Goal: Use online tool/utility: Utilize a website feature to perform a specific function

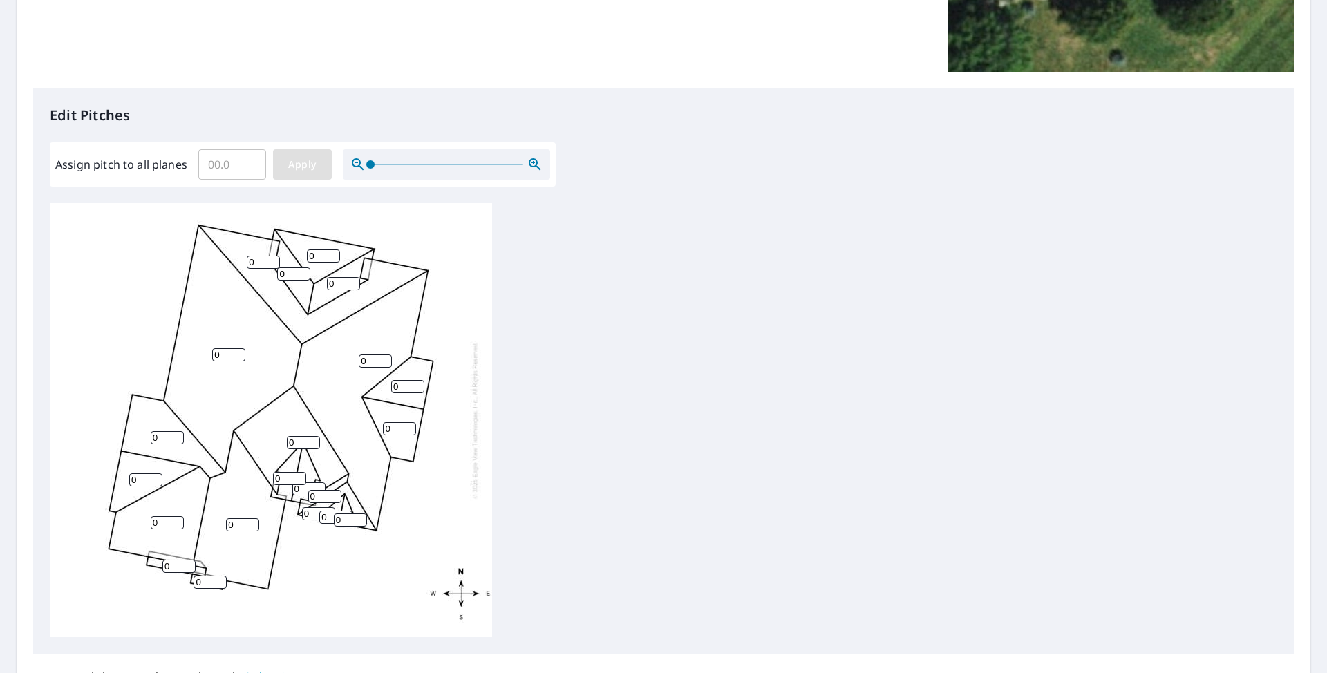
scroll to position [276, 0]
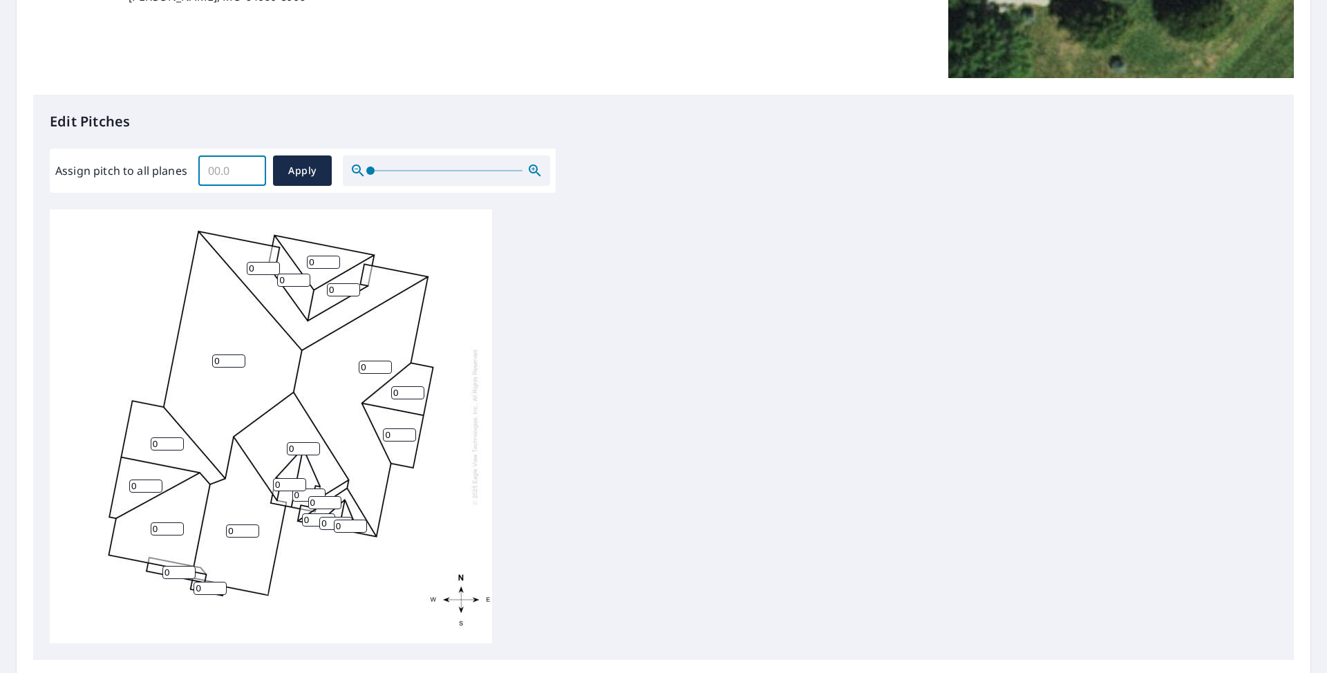
click at [220, 169] on input "Assign pitch to all planes" at bounding box center [232, 170] width 68 height 39
type input "7"
click at [307, 170] on span "Apply" at bounding box center [302, 170] width 37 height 17
type input "7"
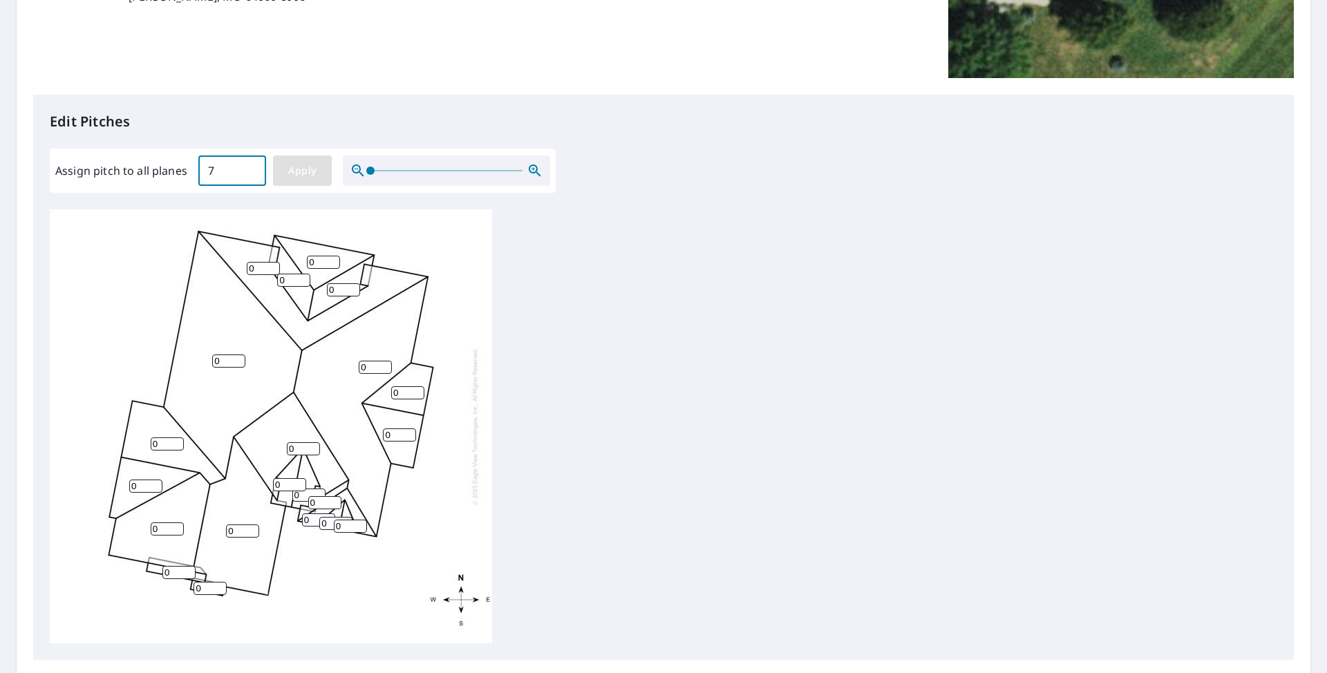
type input "7"
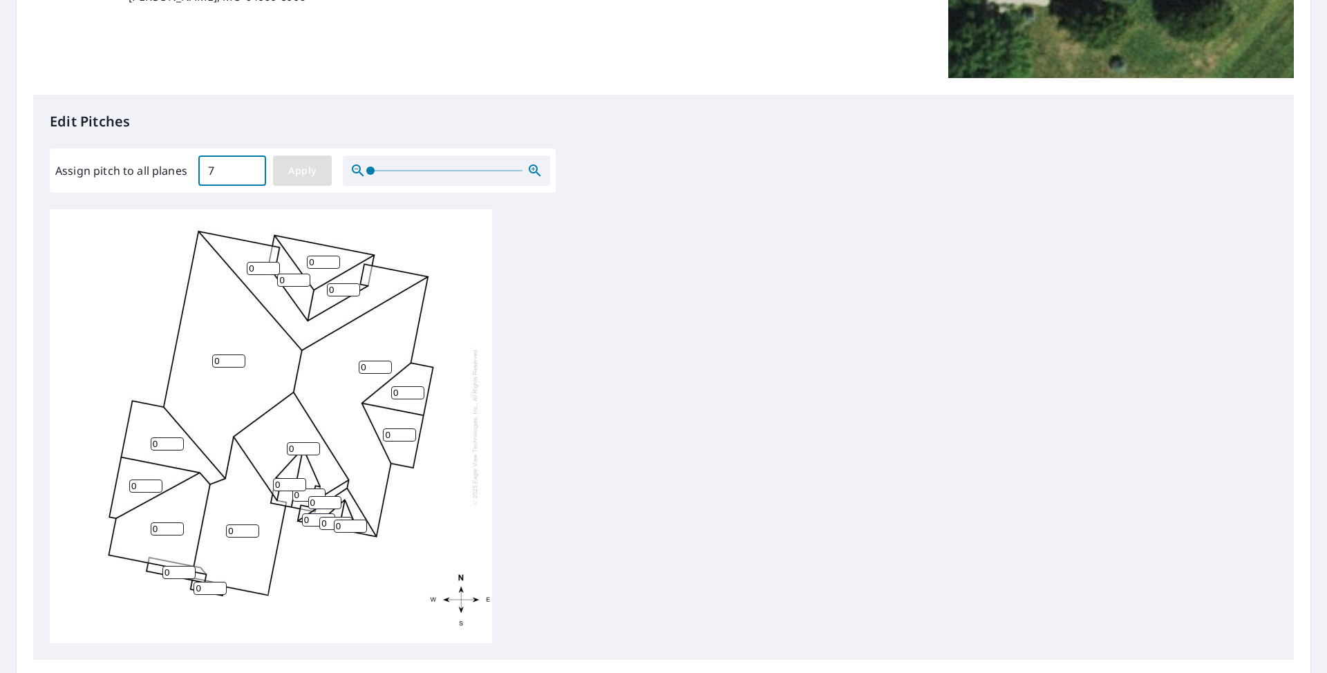
type input "7"
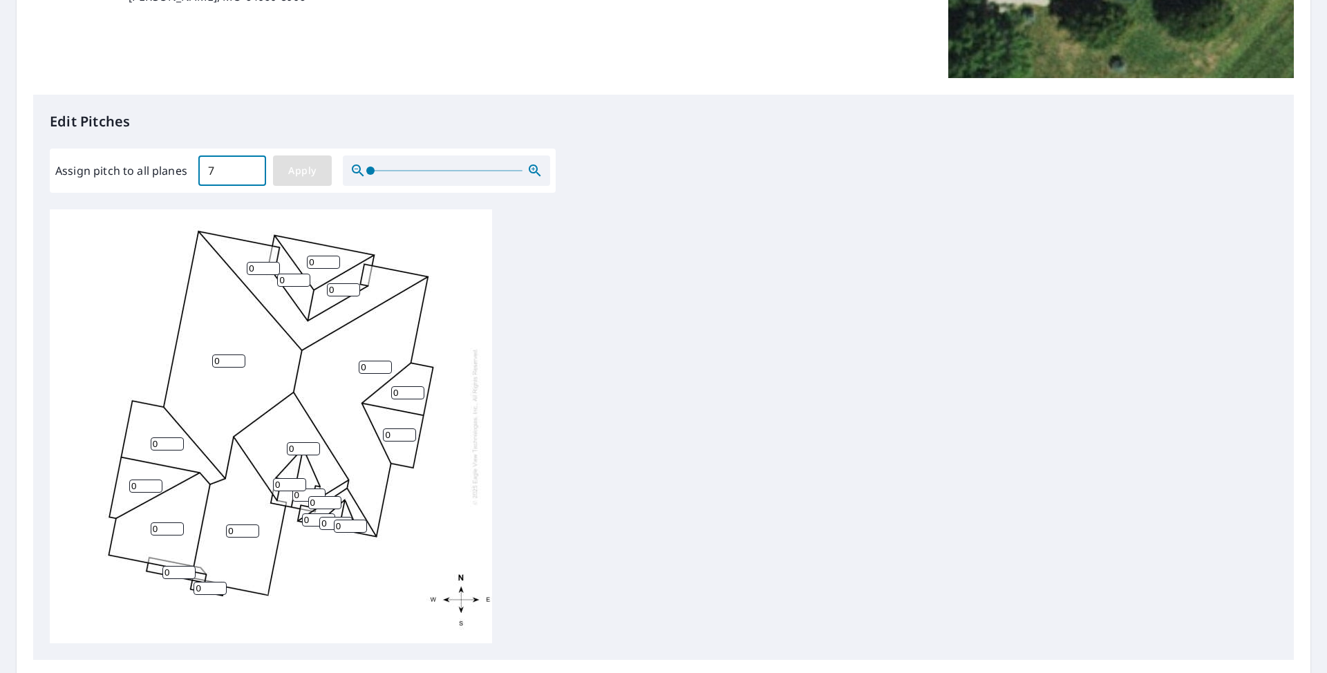
type input "7"
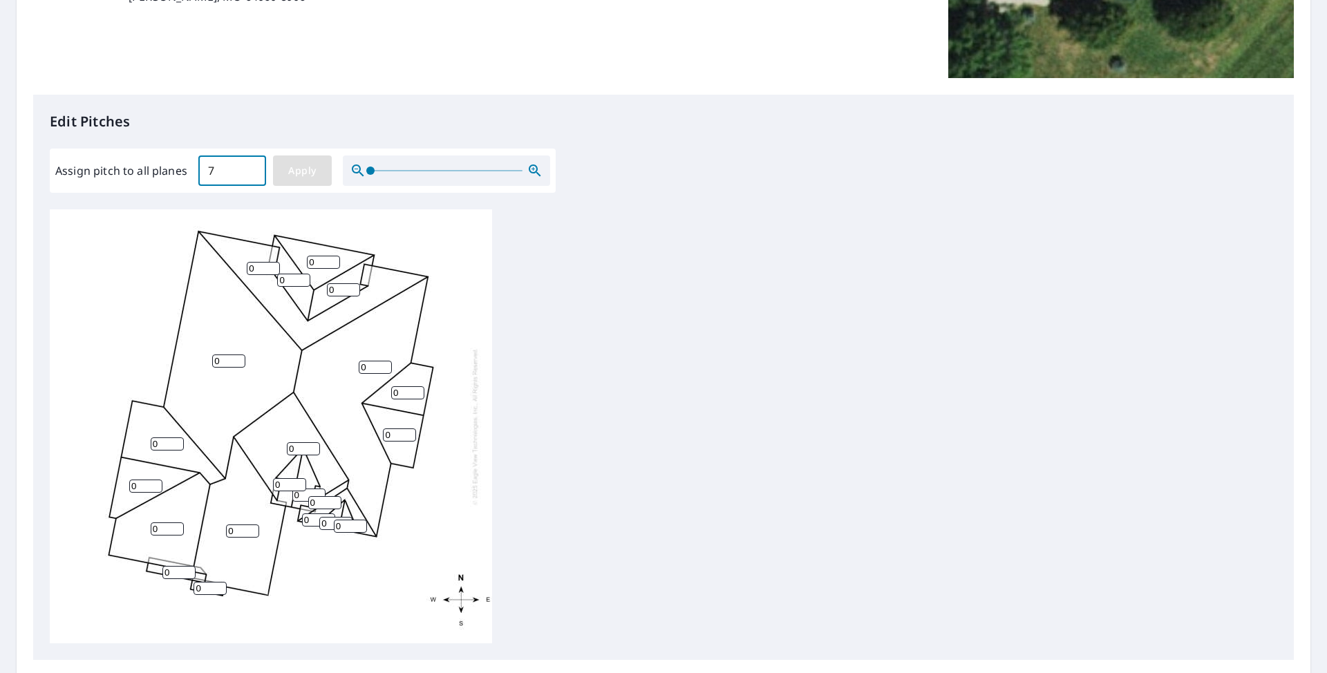
type input "7"
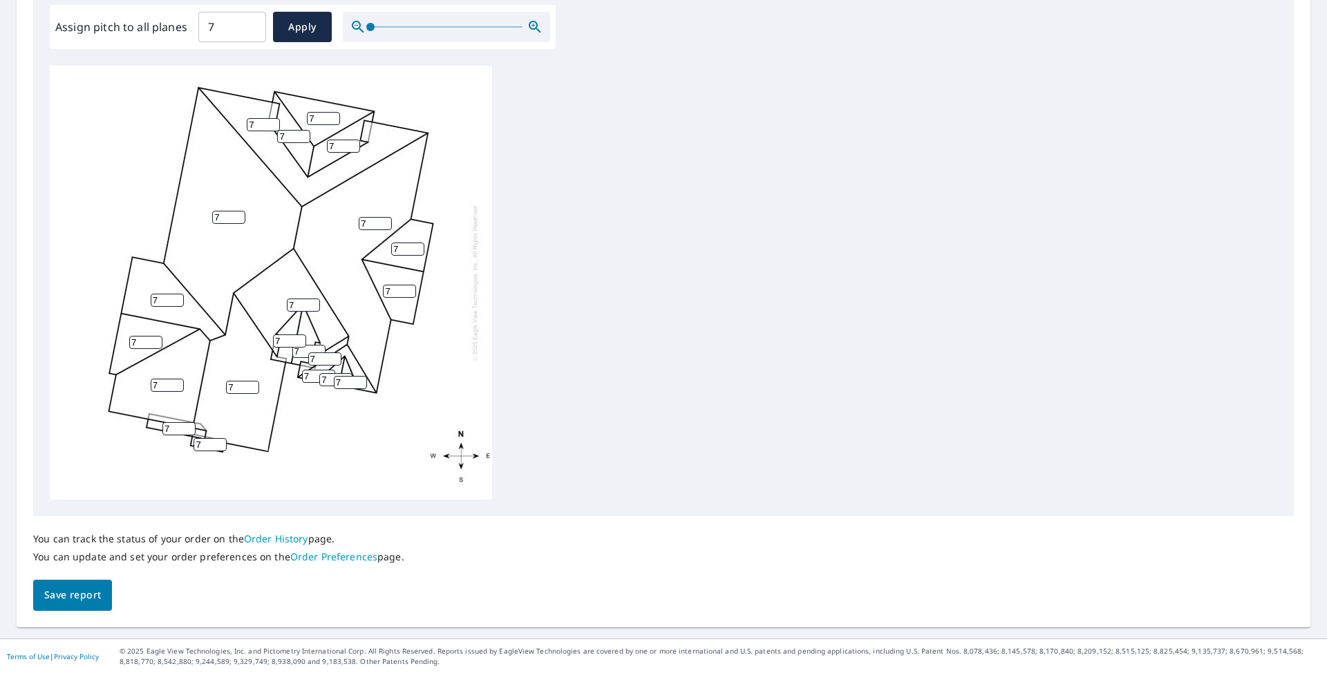
scroll to position [421, 0]
click at [52, 596] on span "Save report" at bounding box center [72, 594] width 57 height 17
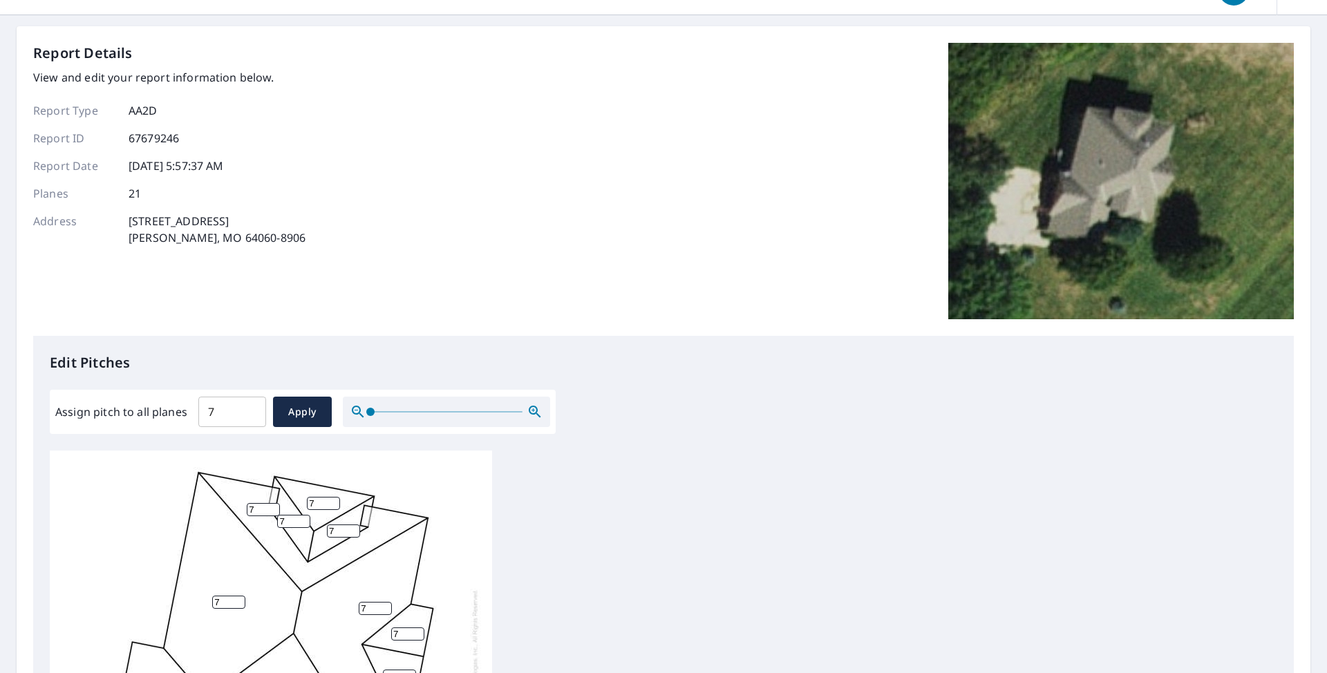
scroll to position [0, 0]
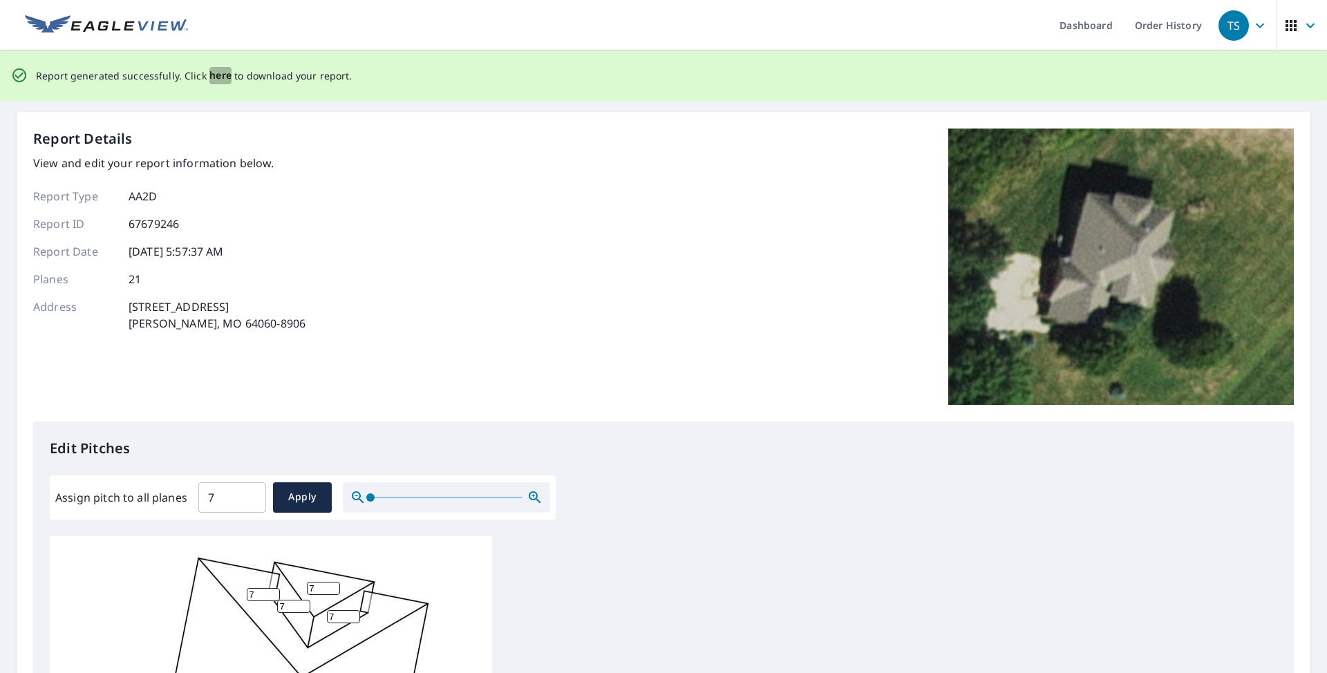
click at [217, 78] on span "here" at bounding box center [220, 75] width 23 height 17
